Goal: Task Accomplishment & Management: Use online tool/utility

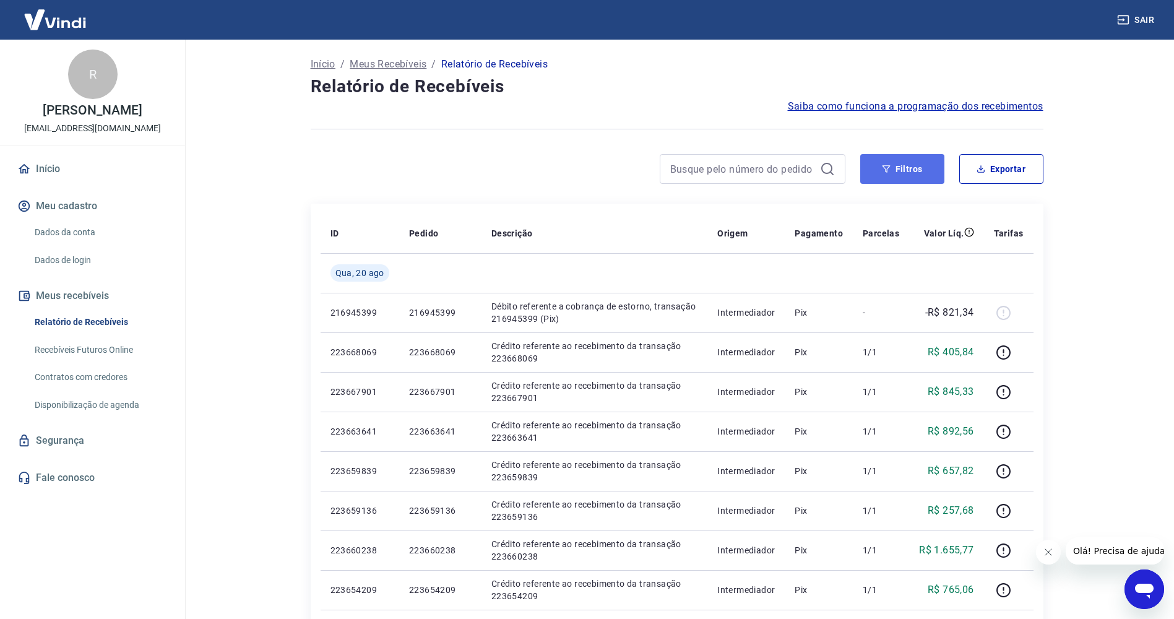
click at [931, 182] on button "Filtros" at bounding box center [902, 169] width 84 height 30
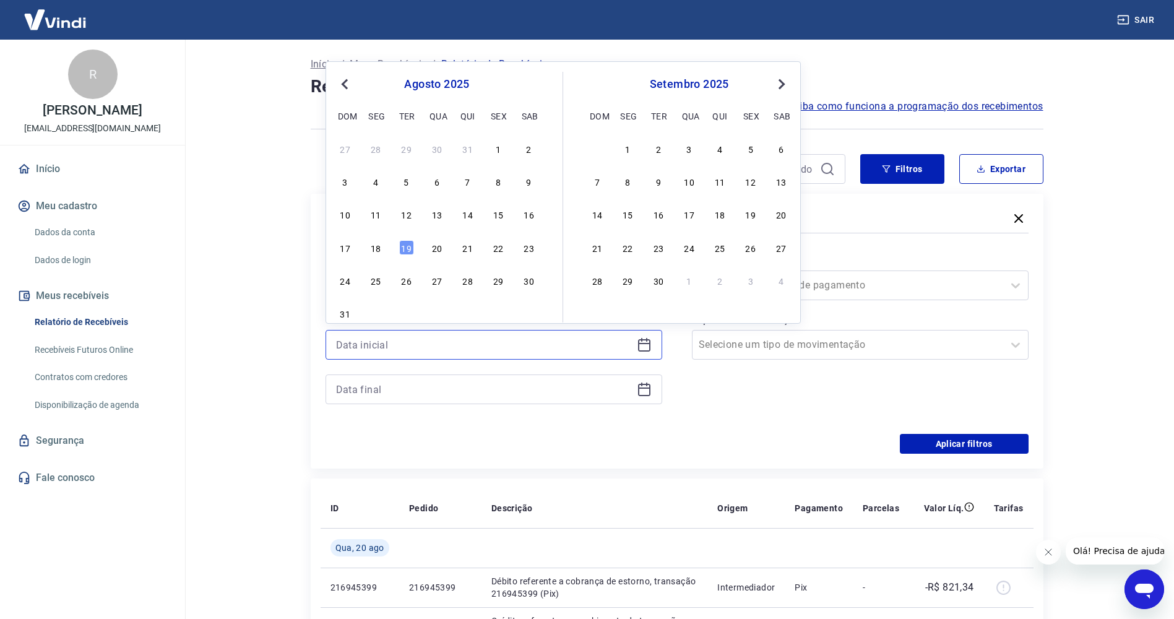
click at [598, 338] on input at bounding box center [484, 344] width 296 height 19
click at [400, 249] on div "19" at bounding box center [406, 247] width 15 height 15
type input "[DATE]"
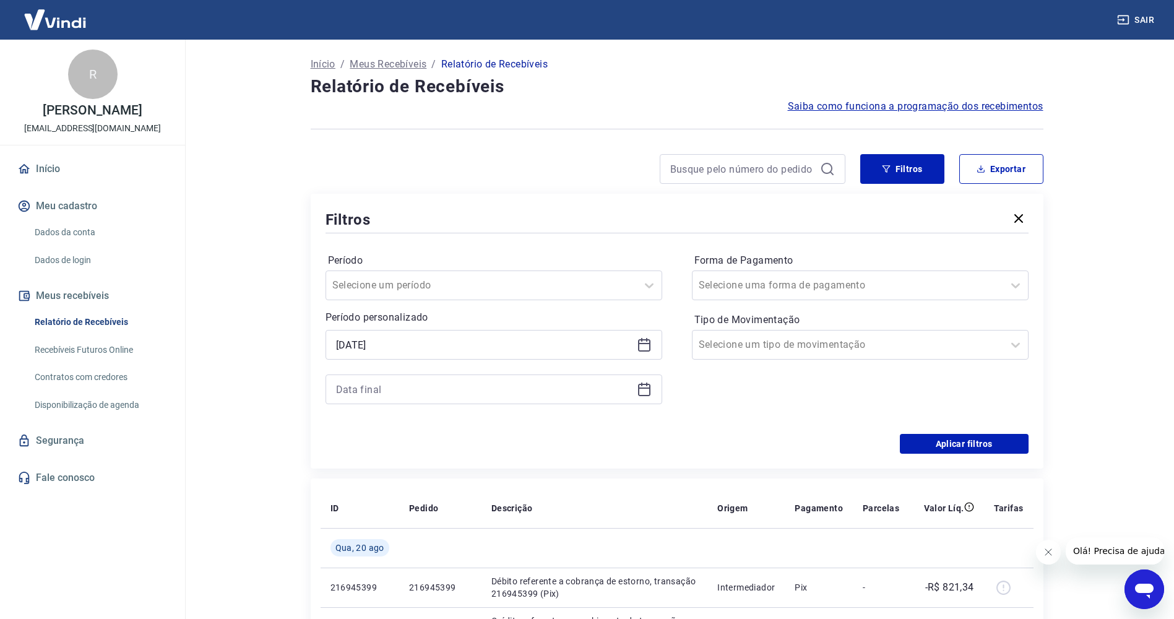
click at [411, 402] on div at bounding box center [493, 389] width 337 height 30
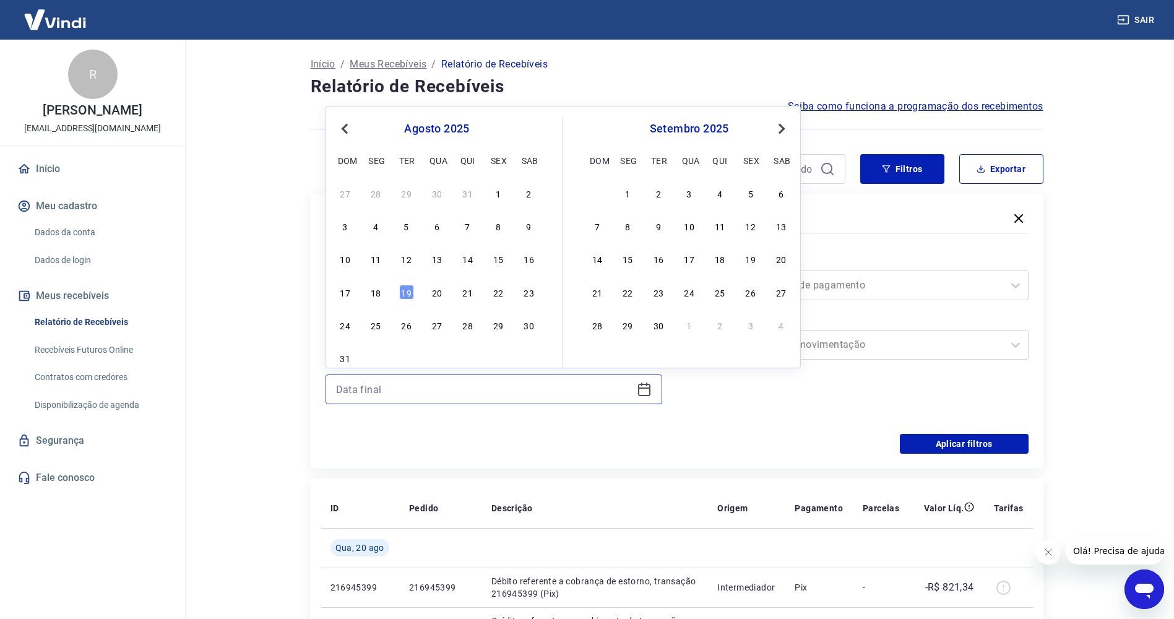
click at [421, 390] on input at bounding box center [484, 389] width 296 height 19
click at [441, 295] on div "20" at bounding box center [436, 292] width 15 height 15
type input "[DATE]"
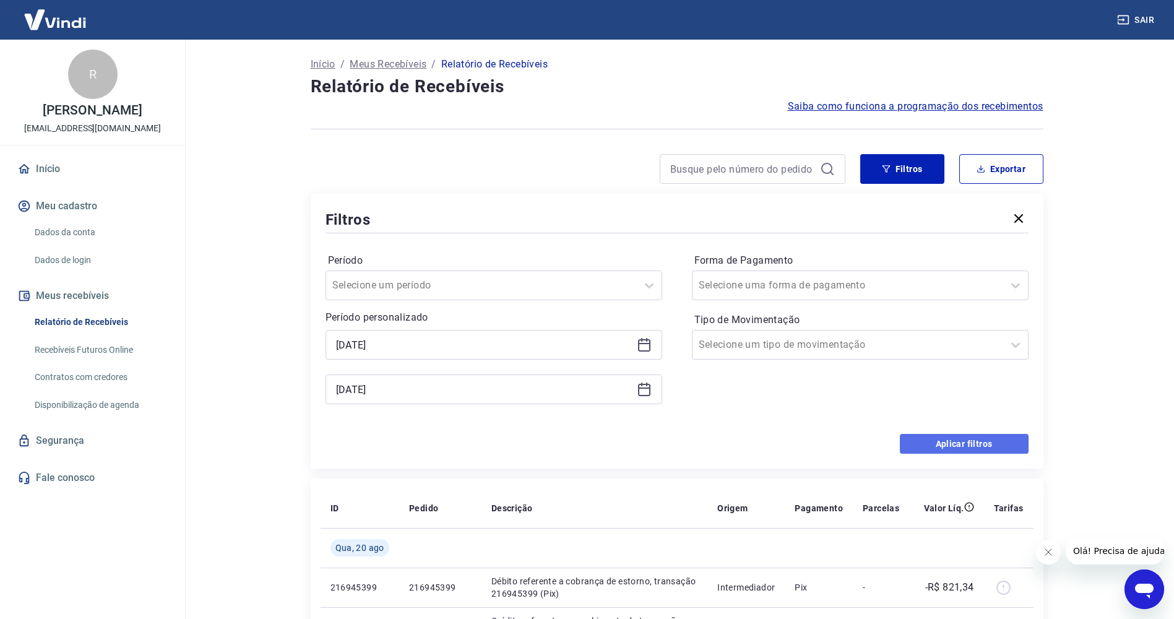
click at [899, 444] on button "Aplicar filtros" at bounding box center [963, 444] width 129 height 20
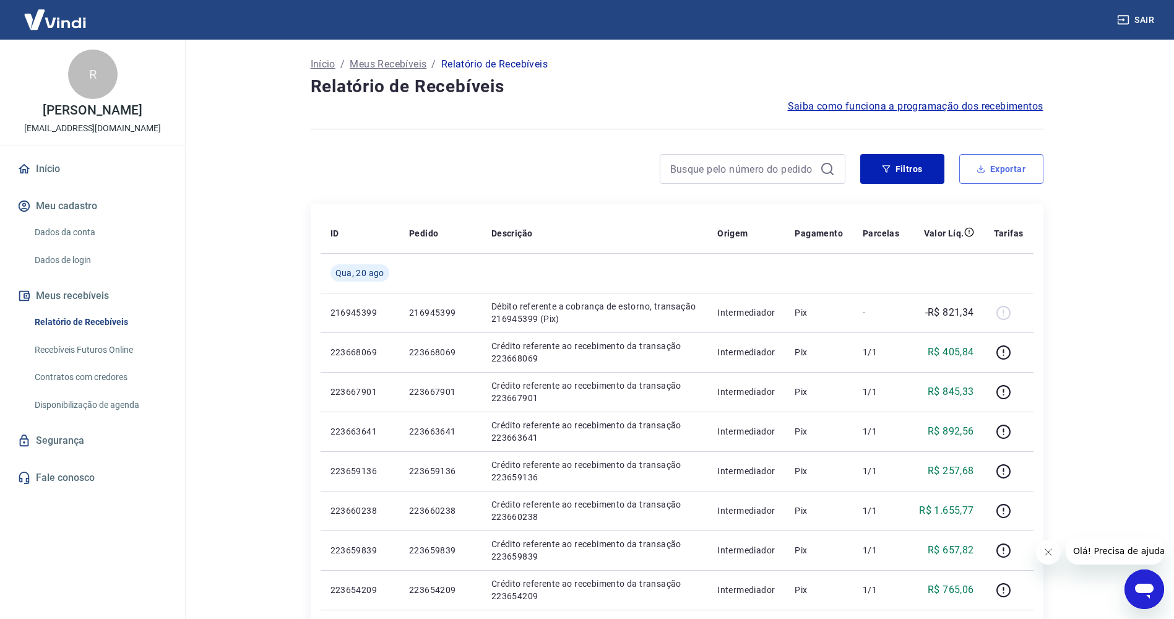
click at [998, 164] on button "Exportar" at bounding box center [1001, 169] width 84 height 30
type input "[DATE]"
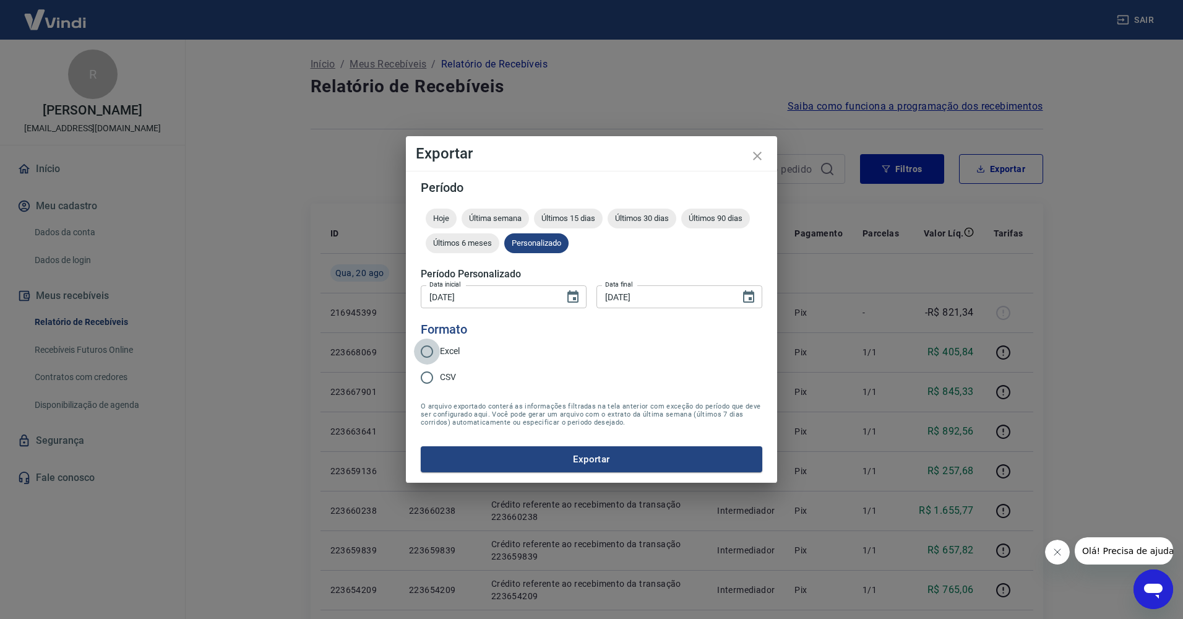
click at [425, 358] on input "Excel" at bounding box center [427, 351] width 26 height 26
radio input "true"
click at [502, 473] on div "Período Hoje Última semana Últimos 15 dias Últimos 30 dias Últimos 90 dias Últi…" at bounding box center [591, 327] width 371 height 312
click at [500, 468] on button "Exportar" at bounding box center [591, 459] width 341 height 26
